Goal: Task Accomplishment & Management: Complete application form

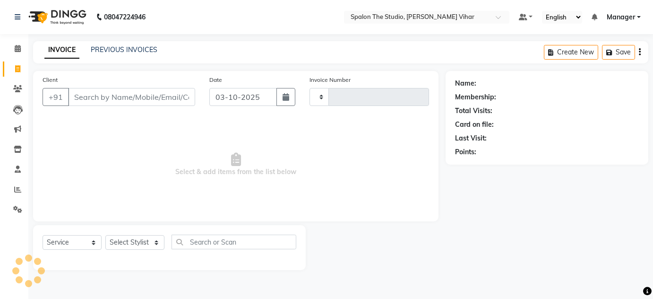
select select "service"
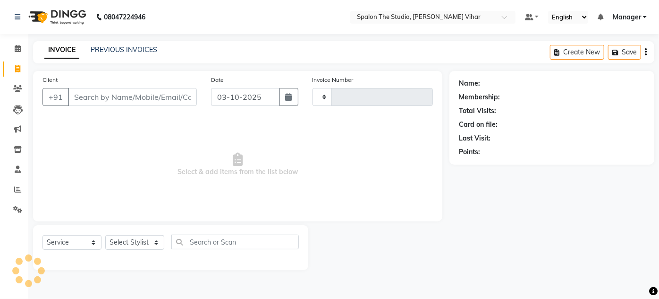
type input "1720"
select select "903"
click at [108, 51] on link "PREVIOUS INVOICES" at bounding box center [124, 49] width 67 height 9
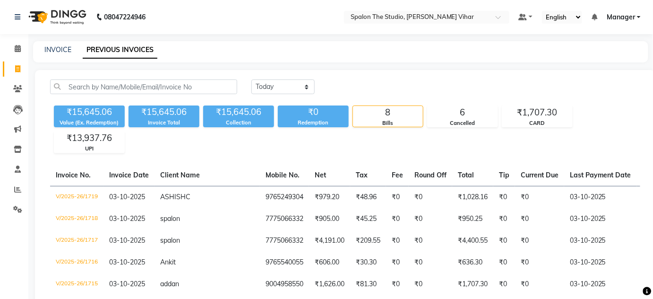
click at [43, 52] on div "INVOICE PREVIOUS INVOICES" at bounding box center [335, 50] width 604 height 10
click at [63, 52] on link "INVOICE" at bounding box center [57, 49] width 27 height 9
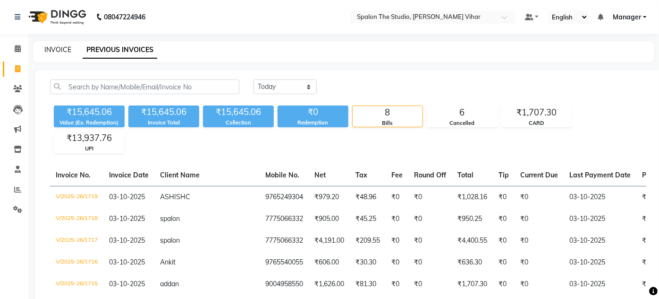
select select "service"
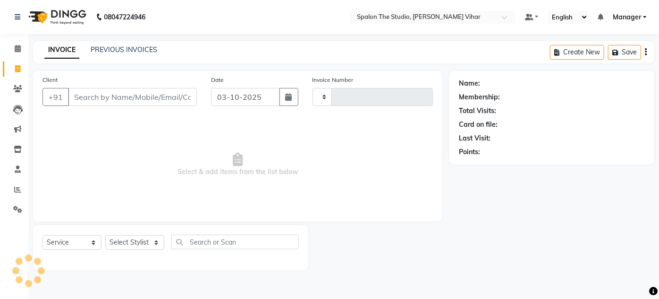
type input "1720"
click at [118, 96] on input "Client" at bounding box center [132, 97] width 129 height 18
select select "903"
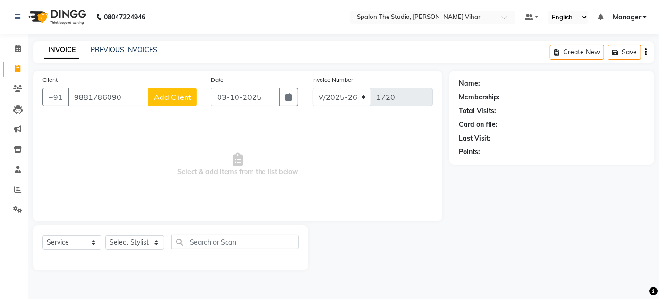
type input "9881786090"
click at [172, 100] on span "Add Client" at bounding box center [172, 96] width 37 height 9
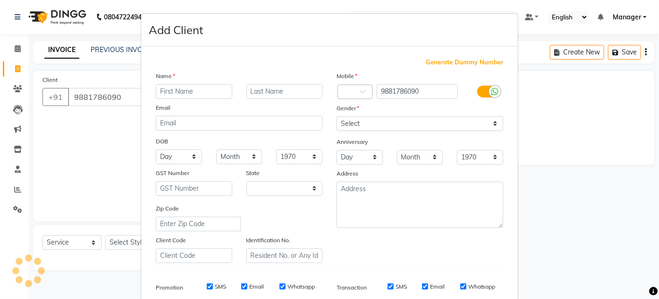
select select "22"
click at [177, 90] on input "text" at bounding box center [194, 91] width 77 height 15
type input "aaliya"
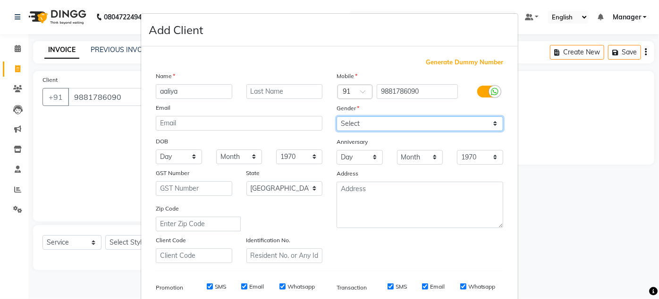
click at [442, 127] on select "Select [DEMOGRAPHIC_DATA] [DEMOGRAPHIC_DATA] Other Prefer Not To Say" at bounding box center [420, 123] width 167 height 15
select select "[DEMOGRAPHIC_DATA]"
click at [337, 116] on select "Select [DEMOGRAPHIC_DATA] [DEMOGRAPHIC_DATA] Other Prefer Not To Say" at bounding box center [420, 123] width 167 height 15
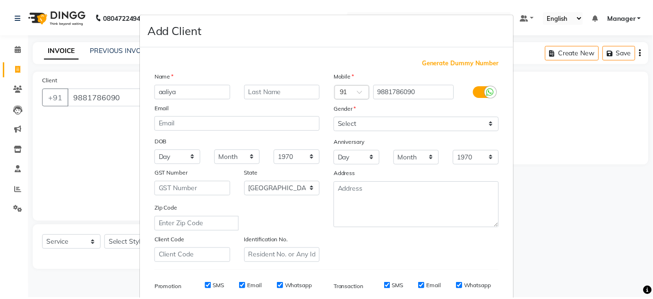
scroll to position [137, 0]
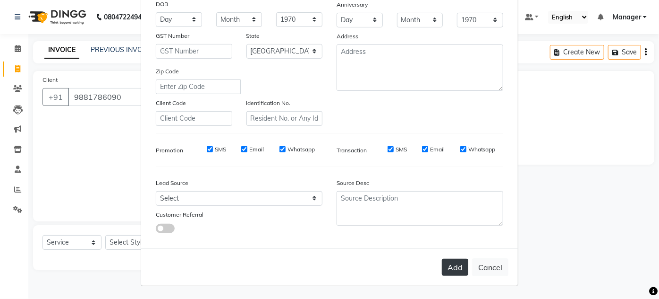
click at [454, 271] on button "Add" at bounding box center [455, 266] width 26 height 17
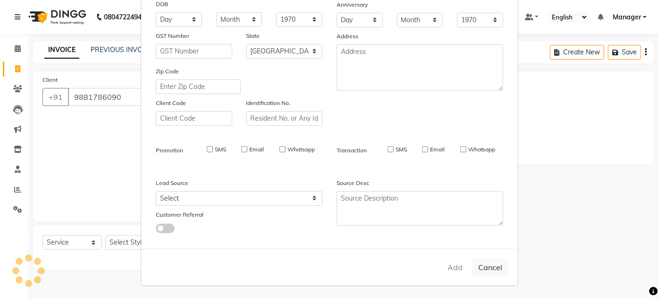
select select
select select "null"
select select
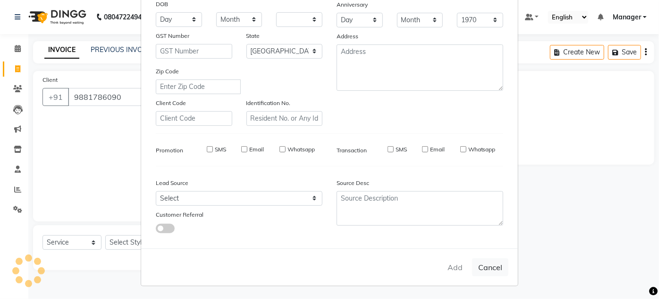
select select
checkbox input "false"
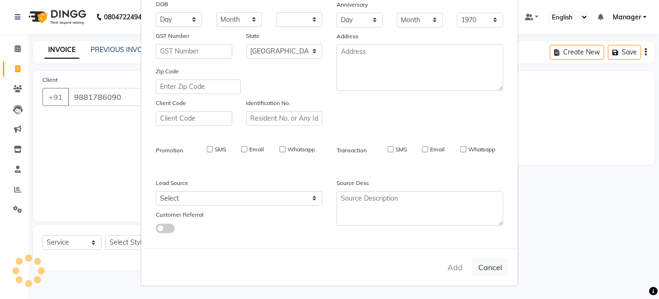
checkbox input "false"
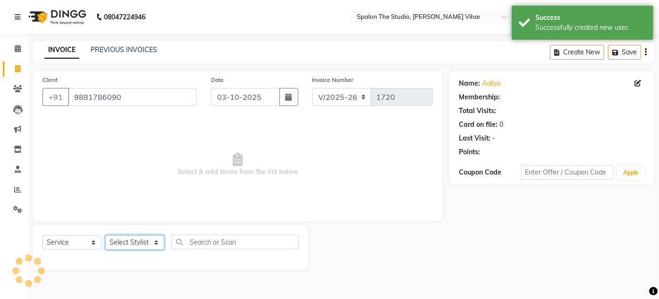
click at [119, 242] on select "Select Stylist Aarti farheen Gernal [PERSON_NAME] Manager navazish [PERSON_NAME…" at bounding box center [134, 242] width 59 height 15
click at [105, 235] on select "Select Stylist Aarti farheen Gernal [PERSON_NAME] Manager navazish [PERSON_NAME…" at bounding box center [134, 242] width 59 height 15
click at [144, 239] on select "Select Stylist Aarti farheen Gernal [PERSON_NAME] Manager navazish [PERSON_NAME…" at bounding box center [134, 242] width 59 height 15
select select "86663"
click at [105, 235] on select "Select Stylist Aarti farheen Gernal [PERSON_NAME] Manager navazish [PERSON_NAME…" at bounding box center [134, 242] width 59 height 15
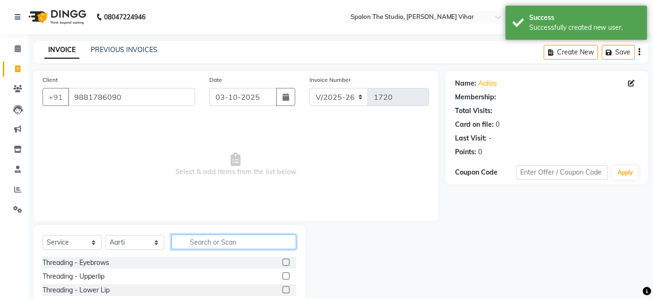
click at [183, 241] on input "text" at bounding box center [233, 241] width 125 height 15
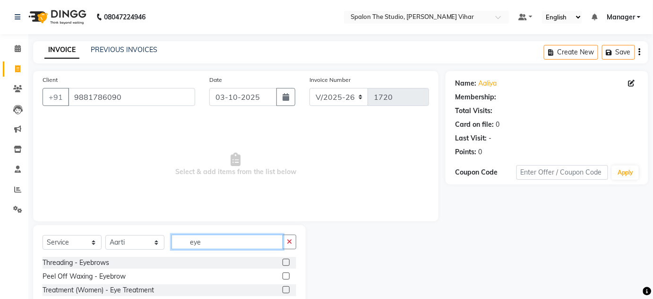
type input "eye"
click at [286, 261] on label at bounding box center [286, 261] width 7 height 7
click at [286, 261] on input "checkbox" at bounding box center [286, 262] width 6 height 6
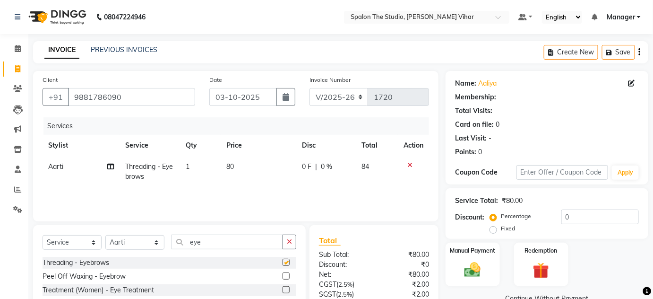
checkbox input "false"
click at [251, 243] on input "eye" at bounding box center [226, 241] width 111 height 15
type input "e"
type input "upp"
click at [285, 260] on label at bounding box center [286, 261] width 7 height 7
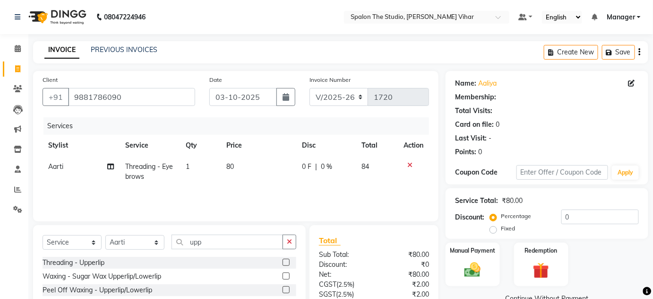
click at [285, 260] on input "checkbox" at bounding box center [286, 262] width 6 height 6
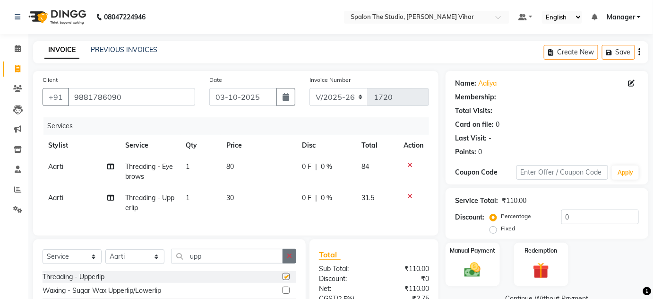
checkbox input "false"
click at [254, 172] on td "80" at bounding box center [259, 171] width 76 height 31
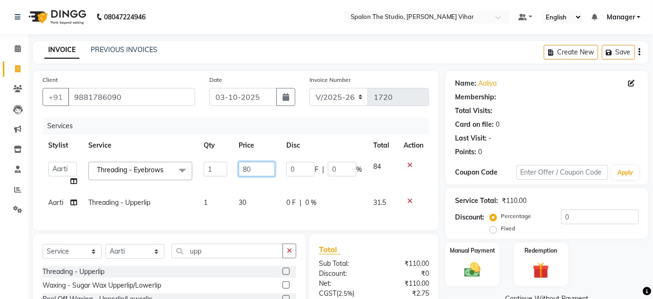
click at [258, 170] on input "80" at bounding box center [257, 169] width 36 height 15
type input "8"
type input "91"
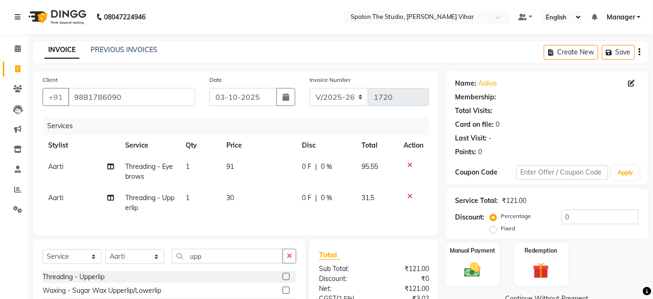
click at [258, 196] on td "30" at bounding box center [259, 202] width 76 height 31
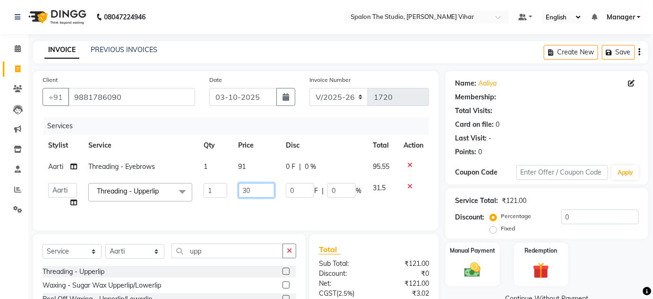
click at [258, 196] on input "30" at bounding box center [257, 190] width 36 height 15
type input "3"
type input "91"
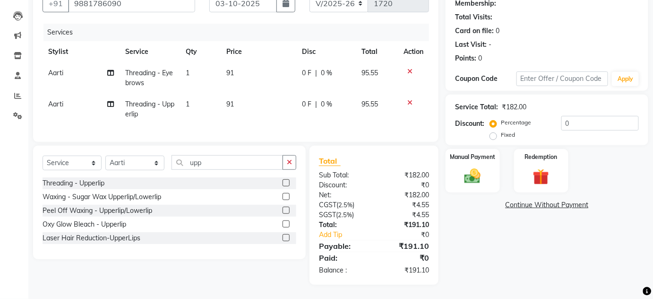
click at [479, 254] on div "Name: [PERSON_NAME] Membership: Total Visits: Card on file: 0 Last Visit: - Poi…" at bounding box center [550, 130] width 210 height 307
click at [253, 105] on td "91" at bounding box center [259, 109] width 76 height 31
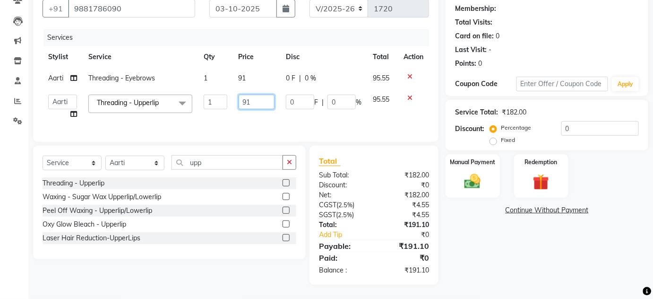
click at [259, 94] on input "91" at bounding box center [257, 101] width 36 height 15
type input "90"
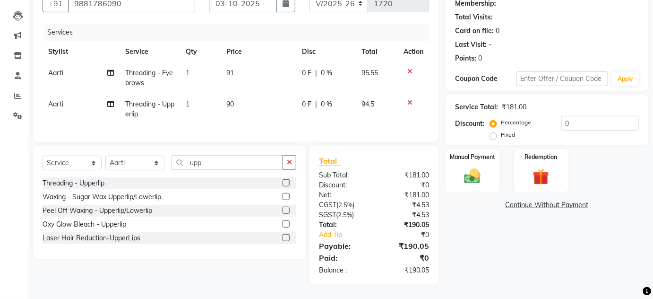
click at [528, 260] on div "Name: [PERSON_NAME] Membership: Total Visits: Card on file: 0 Last Visit: - Poi…" at bounding box center [550, 130] width 210 height 307
click at [486, 161] on div "Manual Payment" at bounding box center [473, 171] width 56 height 46
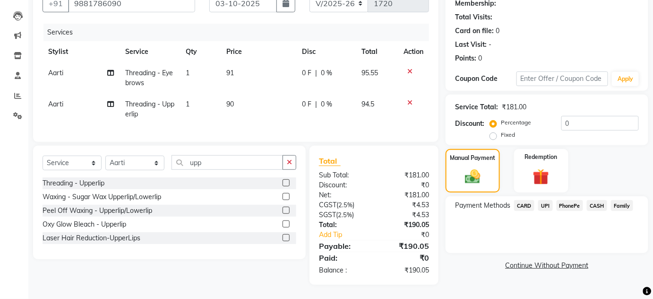
click at [522, 243] on div "Payment Methods CARD UPI PhonePe CASH Family" at bounding box center [546, 224] width 203 height 57
click at [548, 206] on span "UPI" at bounding box center [545, 205] width 15 height 11
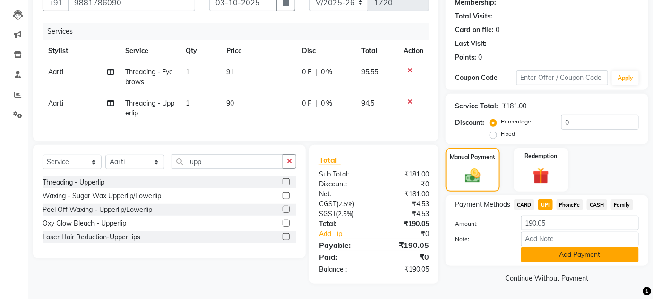
click at [559, 254] on button "Add Payment" at bounding box center [580, 254] width 118 height 15
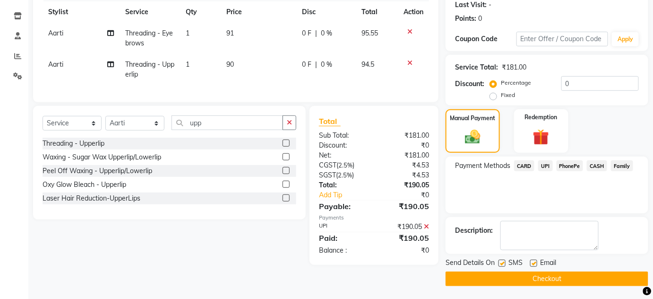
scroll to position [134, 0]
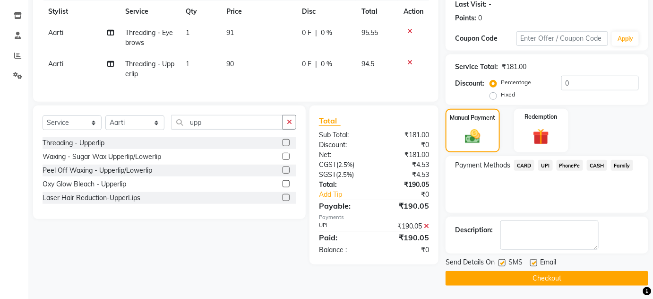
click at [501, 273] on button "Checkout" at bounding box center [546, 278] width 203 height 15
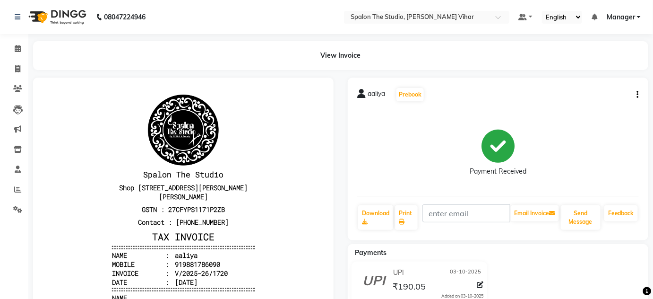
click at [501, 273] on div "UPI [DATE] ₹190.05 Added on [DATE]" at bounding box center [498, 283] width 315 height 45
drag, startPoint x: 501, startPoint y: 273, endPoint x: 503, endPoint y: 283, distance: 10.5
click at [503, 283] on div "UPI [DATE] ₹190.05 Added on [DATE]" at bounding box center [498, 283] width 315 height 45
click at [15, 69] on icon at bounding box center [17, 68] width 5 height 7
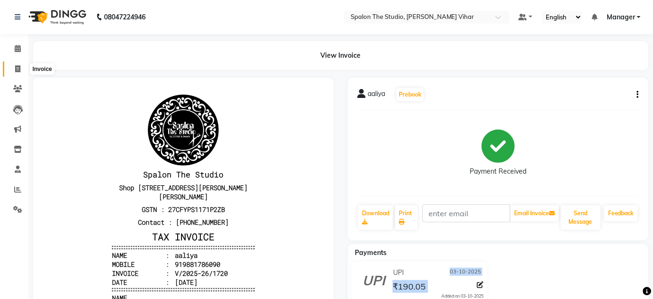
select select "service"
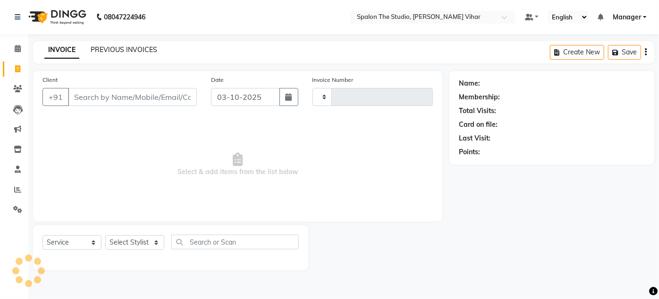
click at [127, 52] on link "PREVIOUS INVOICES" at bounding box center [124, 49] width 67 height 9
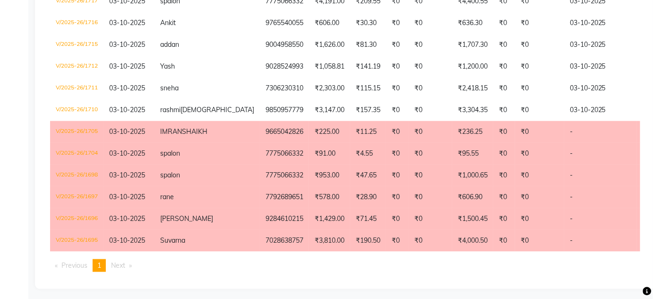
scroll to position [277, 0]
